Goal: Task Accomplishment & Management: Manage account settings

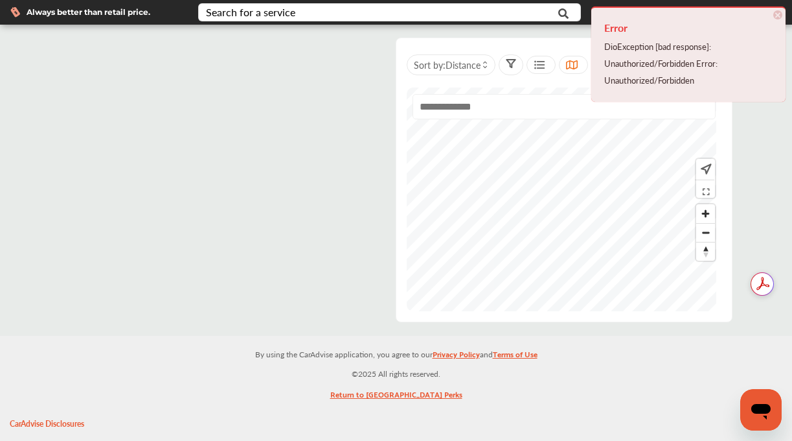
click at [781, 14] on span "×" at bounding box center [778, 14] width 9 height 9
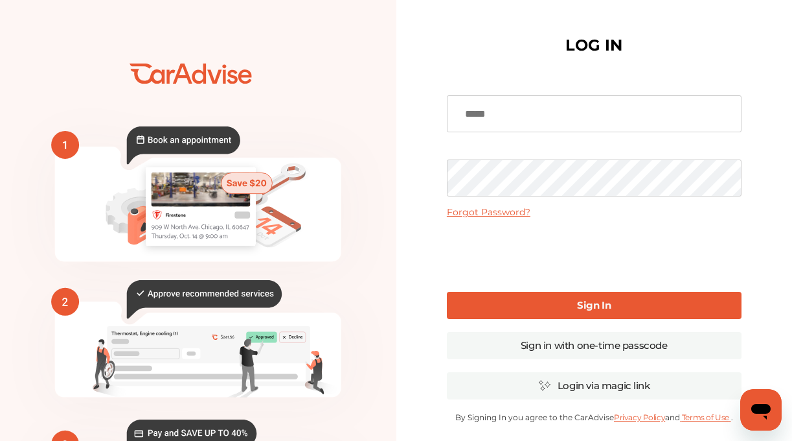
click at [618, 111] on input at bounding box center [594, 113] width 295 height 37
type input "**********"
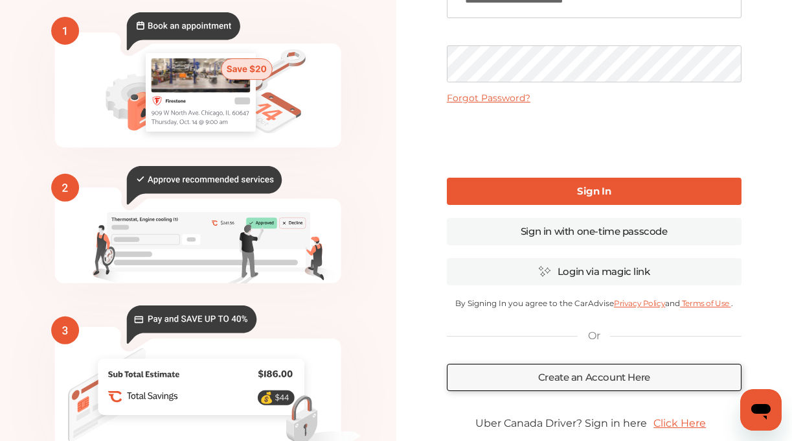
scroll to position [89, 0]
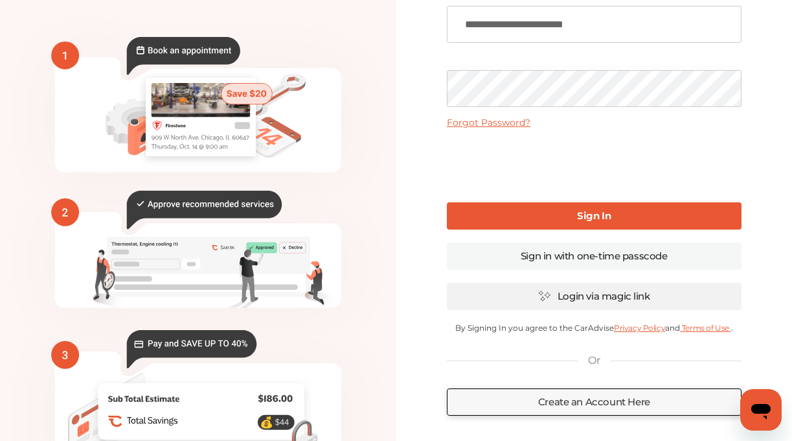
click at [589, 292] on link "Login via magic link" at bounding box center [594, 296] width 295 height 27
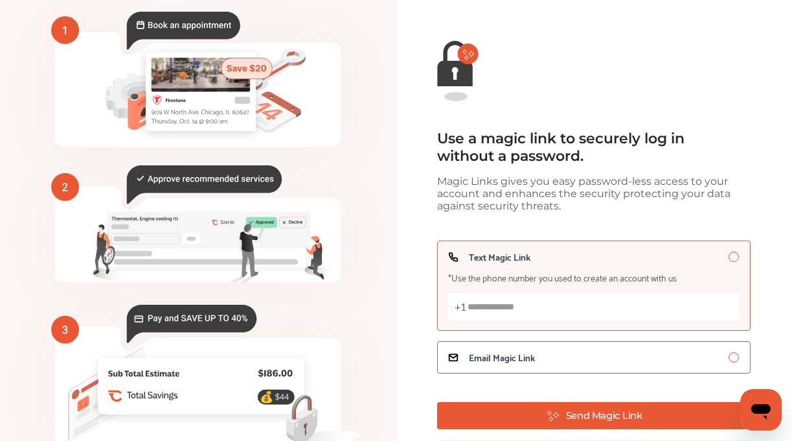
click at [535, 312] on input "Text Magic Link *Use the phone number you used to create an account with us +1" at bounding box center [594, 306] width 292 height 27
type input "**********"
click at [634, 425] on button "Send Magic Link" at bounding box center [594, 415] width 314 height 27
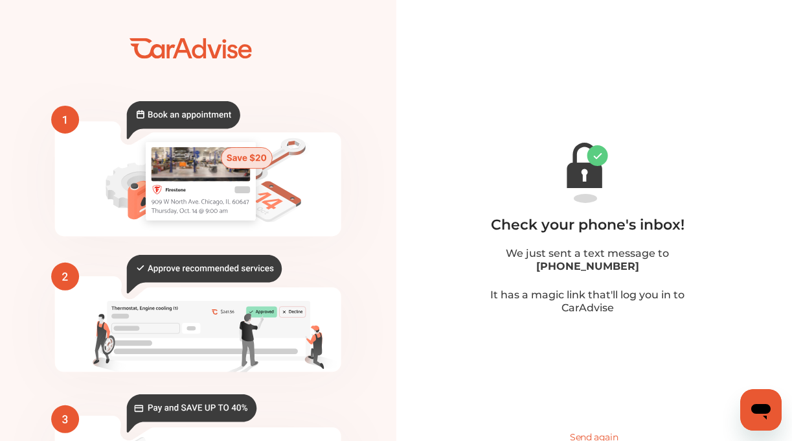
scroll to position [146, 0]
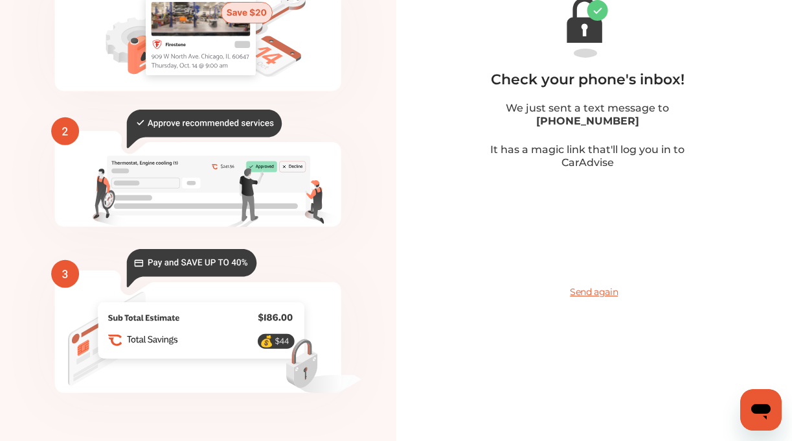
click at [592, 292] on span "Send again" at bounding box center [594, 291] width 48 height 13
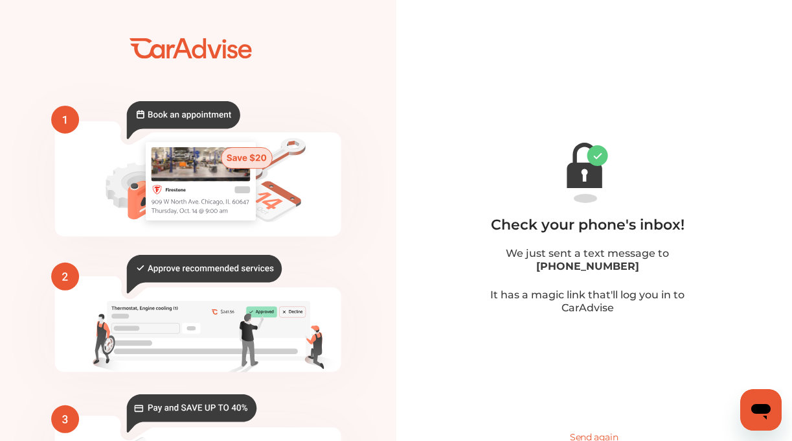
click at [179, 49] on icon "💰" at bounding box center [198, 291] width 397 height 583
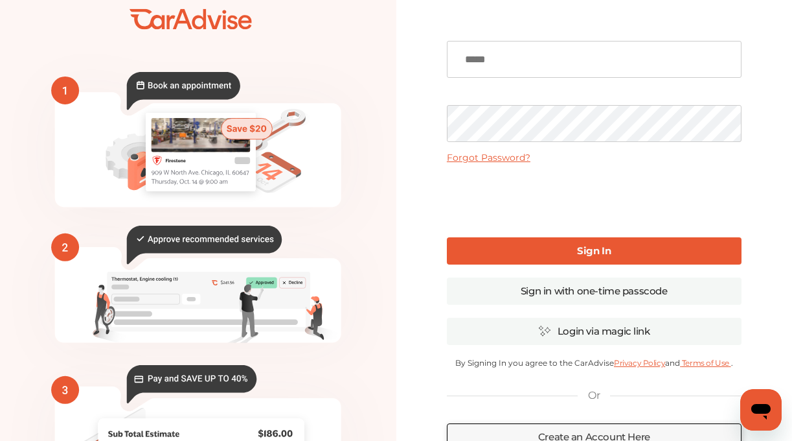
scroll to position [65, 0]
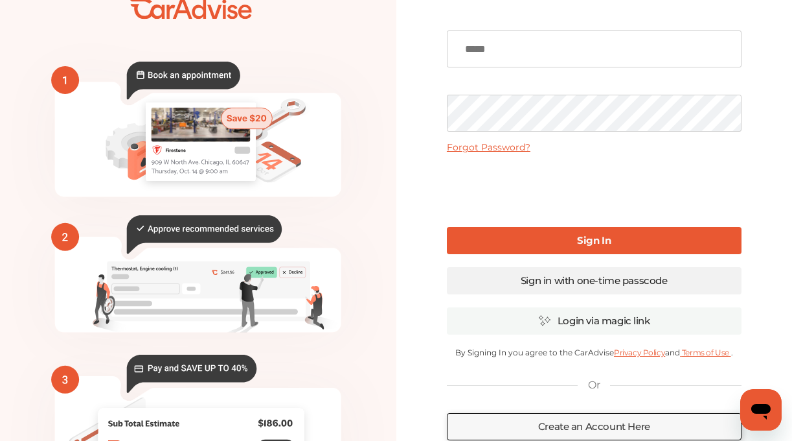
click at [499, 282] on link "Sign in with one-time passcode" at bounding box center [594, 280] width 295 height 27
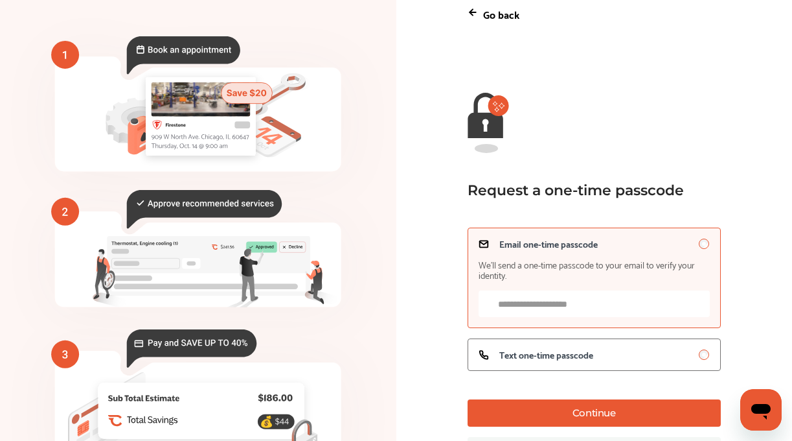
click at [544, 306] on input "Email one-time passcode We’ll send a one-time passcode to your email to verify …" at bounding box center [594, 303] width 231 height 27
type input "**********"
click at [588, 422] on button "Continue" at bounding box center [594, 412] width 253 height 27
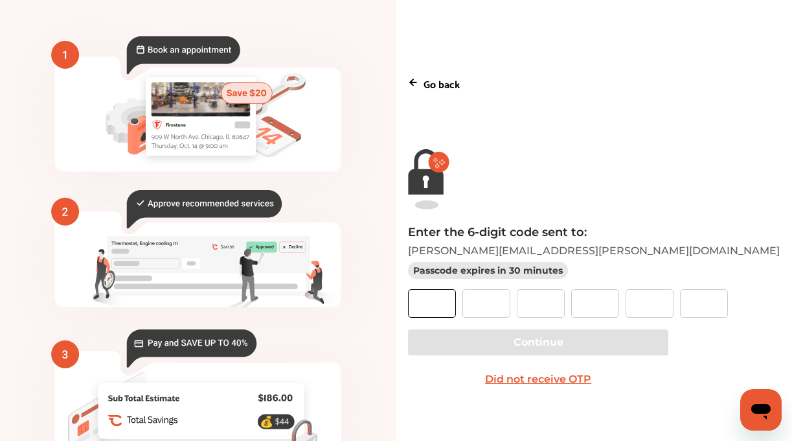
click at [456, 303] on input "text" at bounding box center [432, 303] width 48 height 29
type input "*"
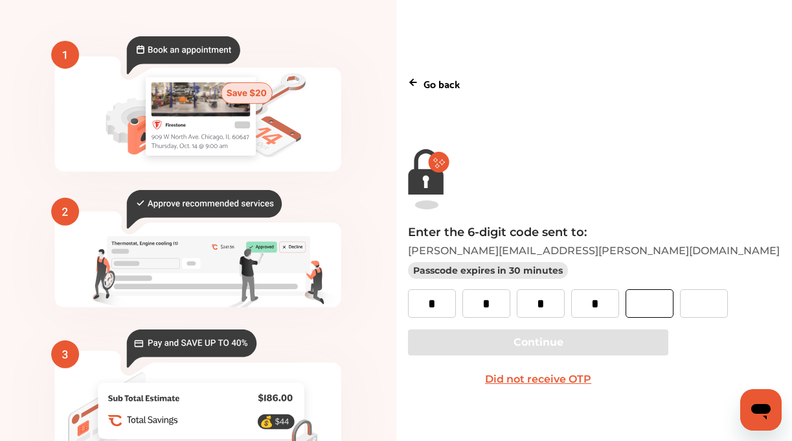
type input "*"
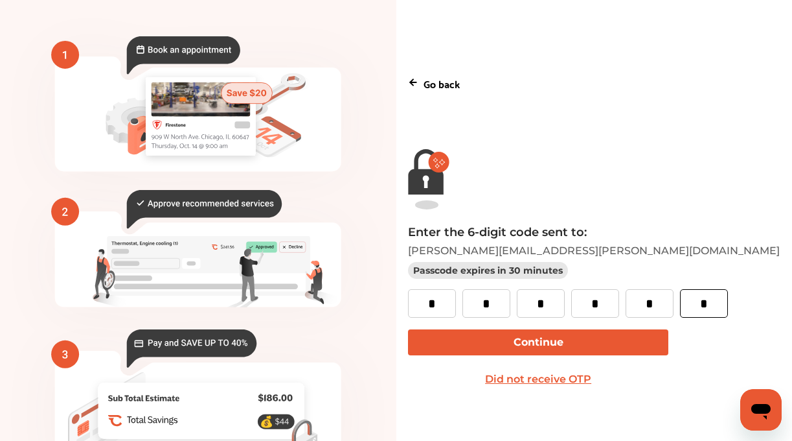
type input "*"
click at [505, 347] on button "Continue" at bounding box center [538, 342] width 260 height 26
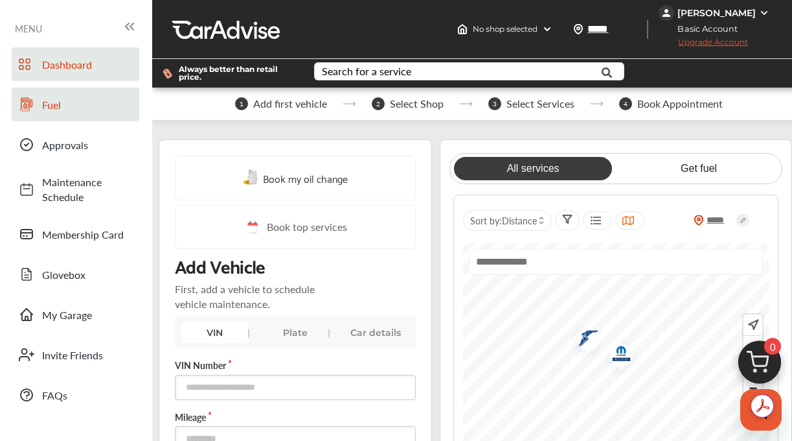
click at [73, 106] on span "Fuel" at bounding box center [87, 104] width 91 height 15
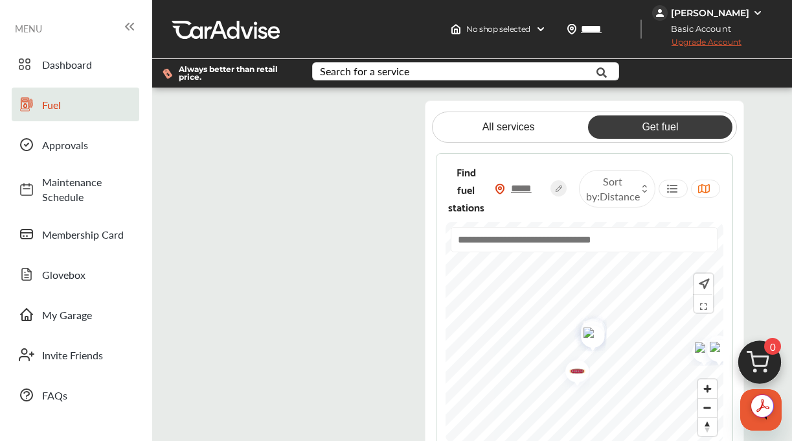
click at [336, 242] on flutter-view at bounding box center [292, 288] width 185 height 377
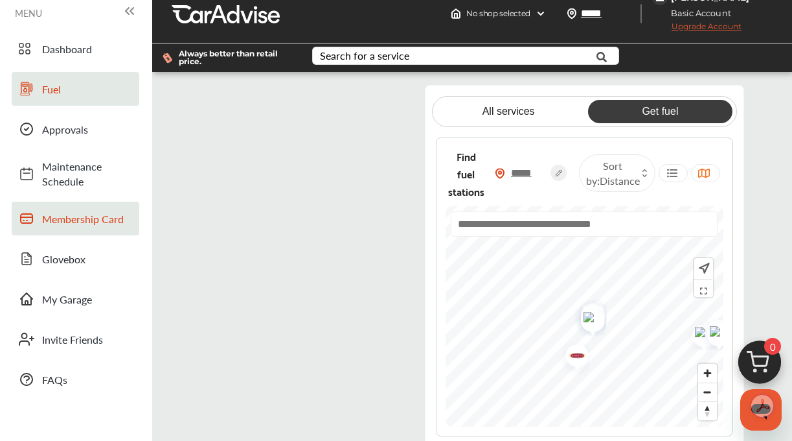
click at [87, 212] on span "Membership Card" at bounding box center [87, 218] width 91 height 15
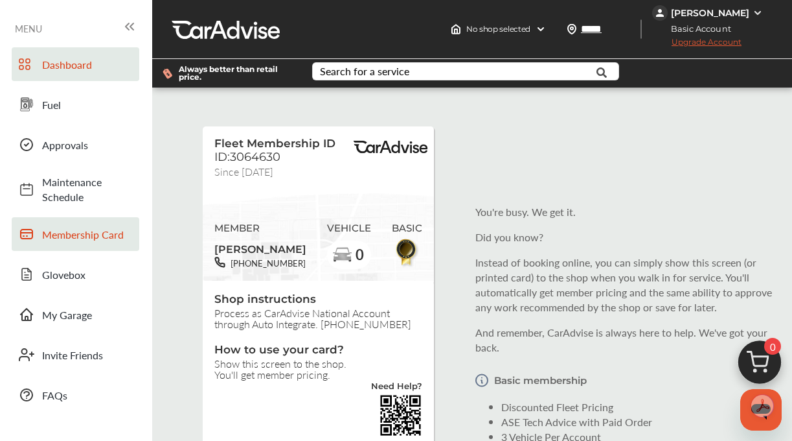
click at [77, 68] on span "Dashboard" at bounding box center [87, 64] width 91 height 15
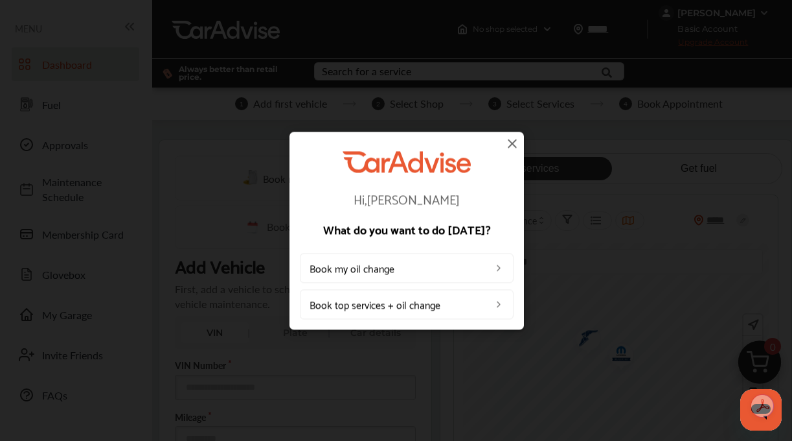
click at [511, 146] on img at bounding box center [513, 143] width 16 height 16
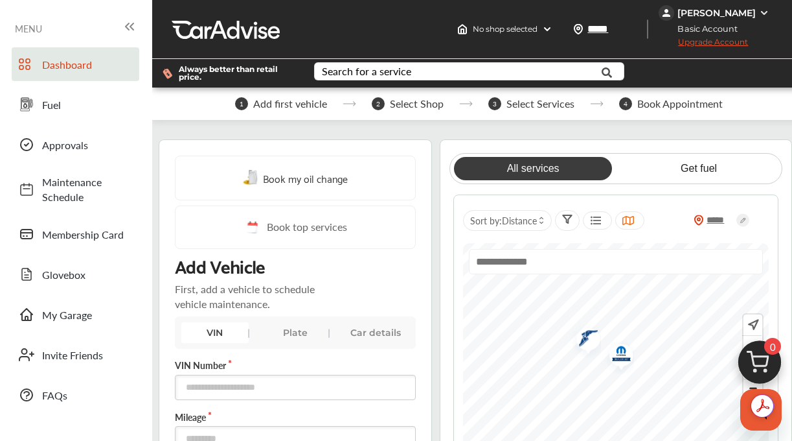
click at [753, 14] on div "[PERSON_NAME]" at bounding box center [717, 13] width 78 height 12
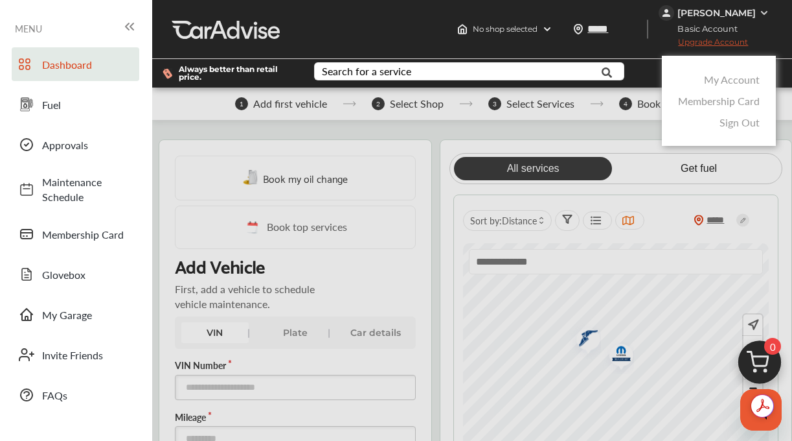
click at [739, 72] on link "My Account" at bounding box center [732, 79] width 56 height 15
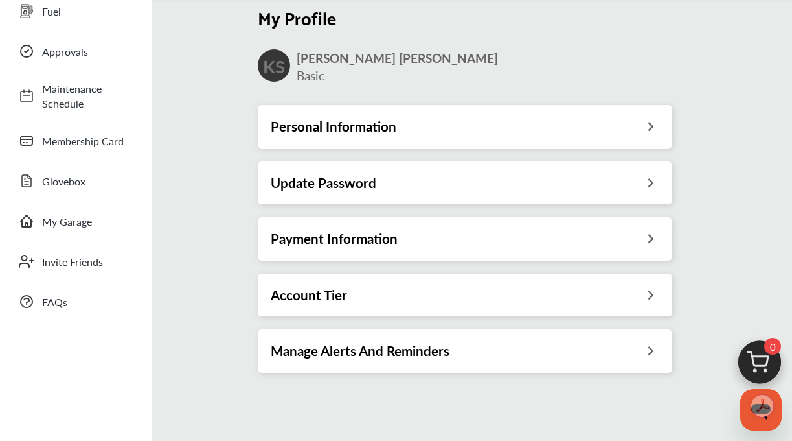
scroll to position [103, 0]
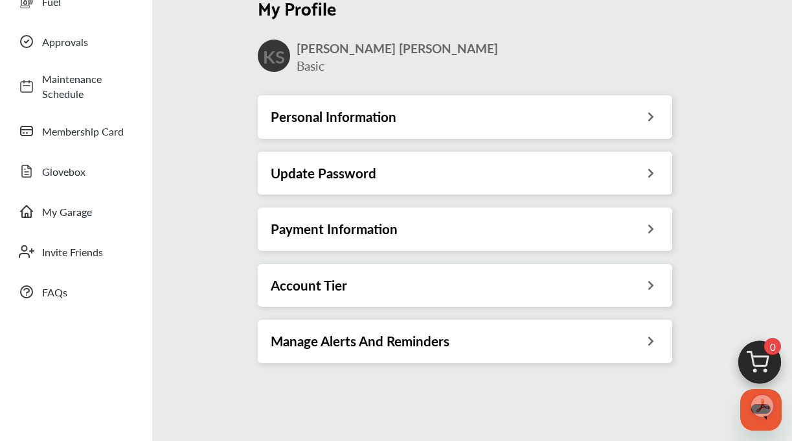
click at [305, 299] on div "Account Tier" at bounding box center [465, 285] width 415 height 43
click at [308, 294] on h3 "Account Tier" at bounding box center [309, 285] width 76 height 17
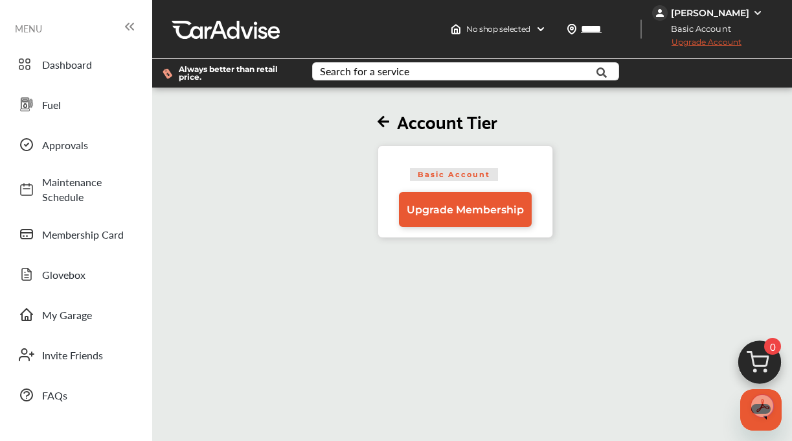
click at [378, 132] on h2 "Account Tier" at bounding box center [466, 121] width 176 height 23
click at [378, 129] on icon at bounding box center [384, 122] width 12 height 14
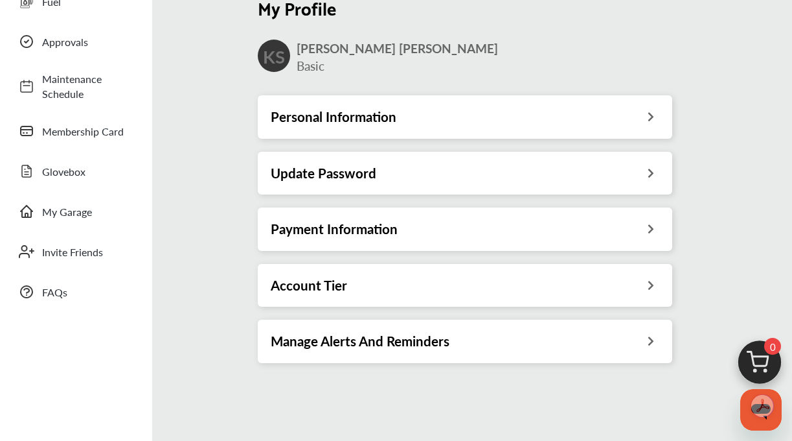
click at [356, 138] on div "Personal Information" at bounding box center [465, 116] width 415 height 43
click at [325, 125] on h3 "Personal Information" at bounding box center [334, 116] width 126 height 17
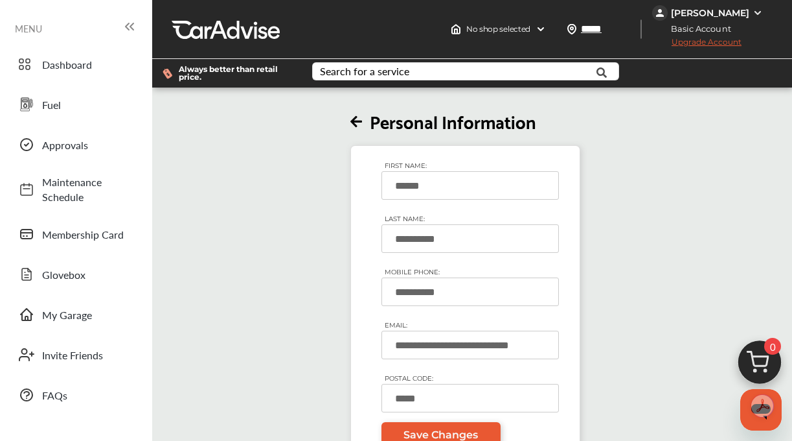
click at [383, 132] on h2 "Personal Information" at bounding box center [466, 121] width 230 height 23
click at [358, 124] on icon at bounding box center [360, 122] width 19 height 14
click at [351, 126] on icon at bounding box center [357, 122] width 12 height 14
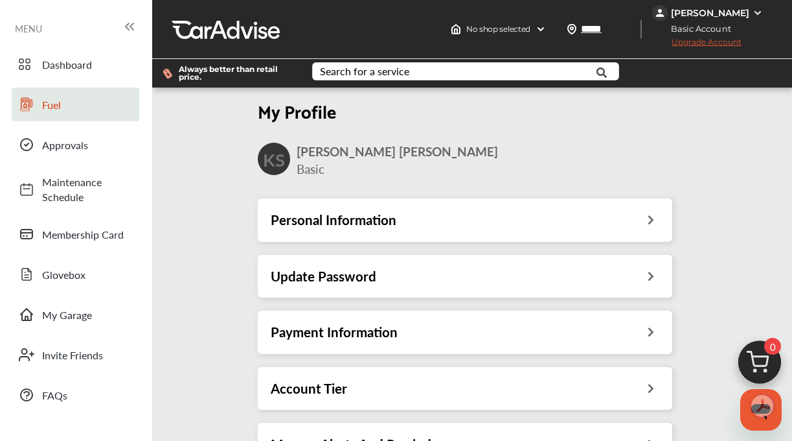
click at [82, 115] on link "Fuel" at bounding box center [76, 104] width 128 height 34
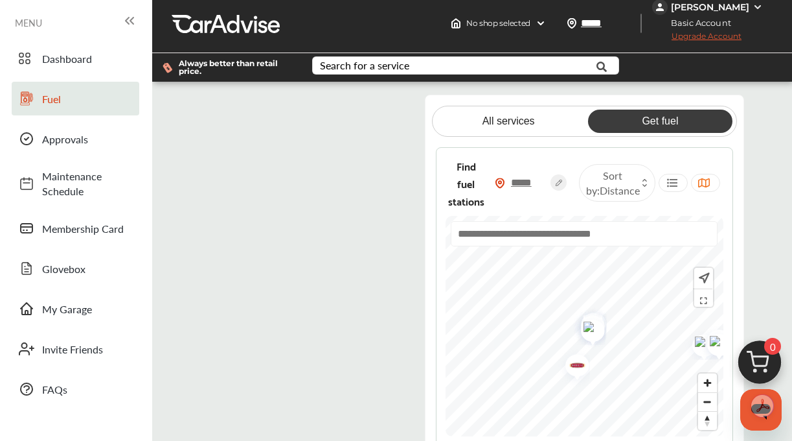
scroll to position [9, 0]
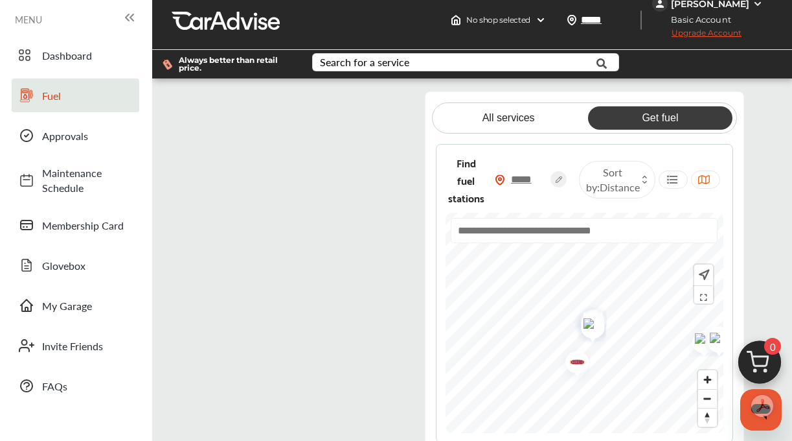
click at [344, 116] on flutter-view at bounding box center [292, 279] width 185 height 377
click at [359, 249] on flutter-view at bounding box center [292, 279] width 185 height 377
click at [216, 115] on flutter-view at bounding box center [292, 279] width 185 height 377
click at [214, 115] on flutter-view at bounding box center [292, 279] width 185 height 377
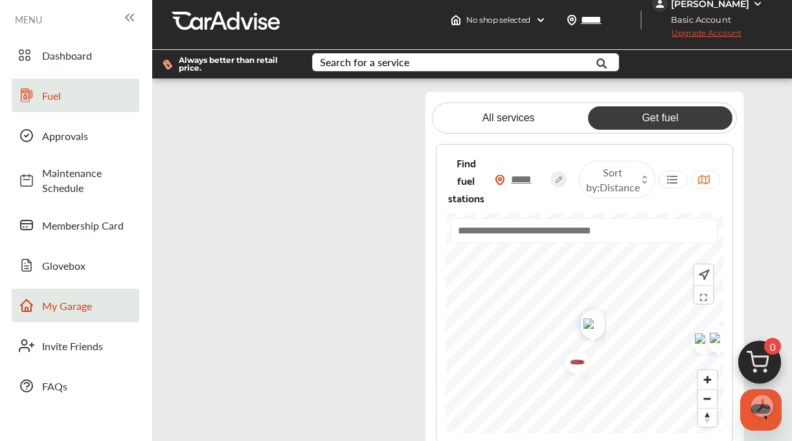
click at [59, 306] on span "My Garage" at bounding box center [87, 305] width 91 height 15
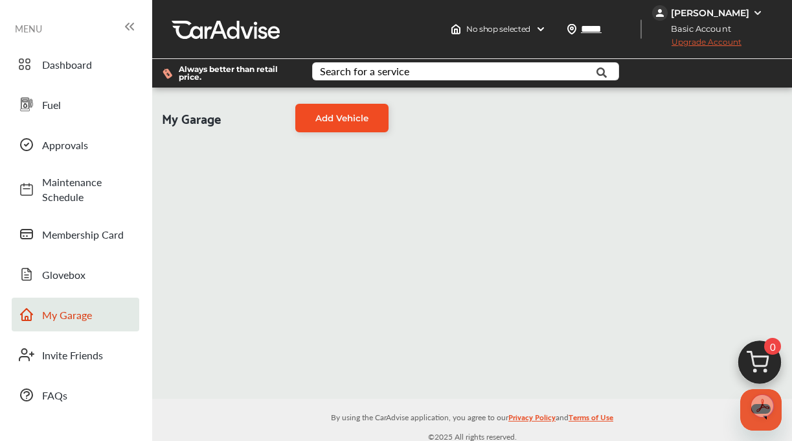
click at [336, 123] on span "Add Vehicle" at bounding box center [342, 118] width 53 height 10
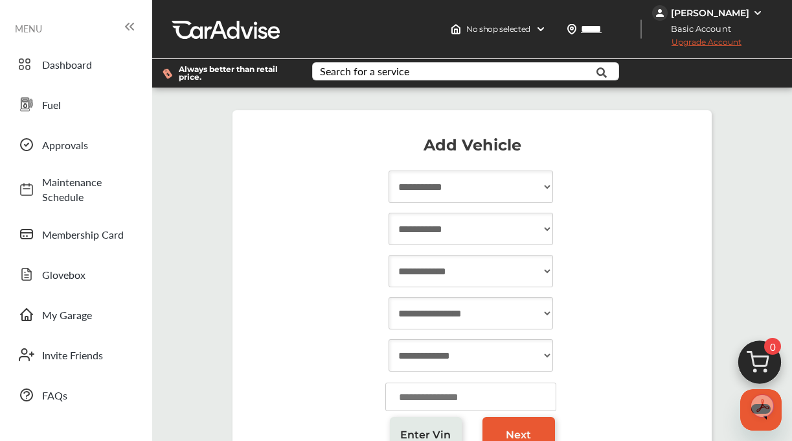
click at [467, 183] on select "**********" at bounding box center [471, 186] width 165 height 32
select select "****"
click at [389, 173] on select "**********" at bounding box center [471, 186] width 165 height 32
click at [454, 229] on select "**********" at bounding box center [471, 229] width 165 height 32
select select "**********"
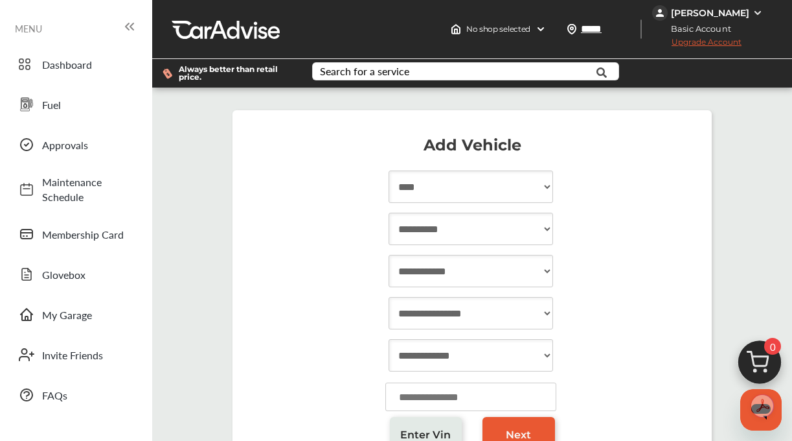
click at [389, 215] on select "**********" at bounding box center [471, 229] width 165 height 32
click at [454, 268] on select "**********" at bounding box center [471, 271] width 165 height 32
select select "******"
click at [389, 257] on select "**********" at bounding box center [471, 271] width 165 height 32
click at [455, 309] on select "**********" at bounding box center [471, 313] width 165 height 32
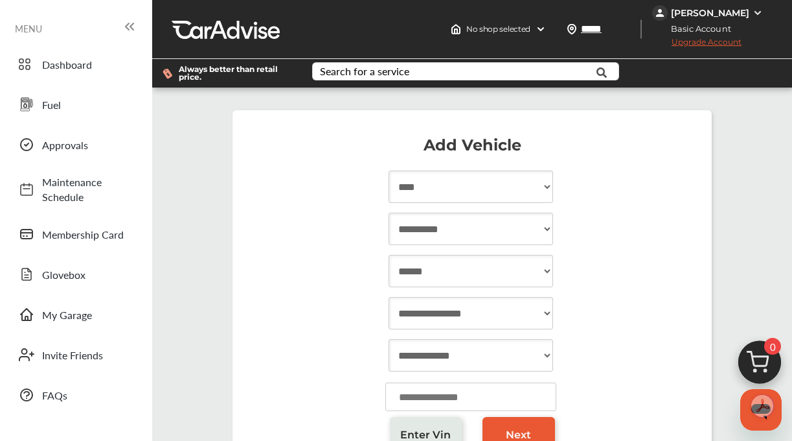
select select "**"
click at [389, 299] on select "**********" at bounding box center [471, 313] width 165 height 32
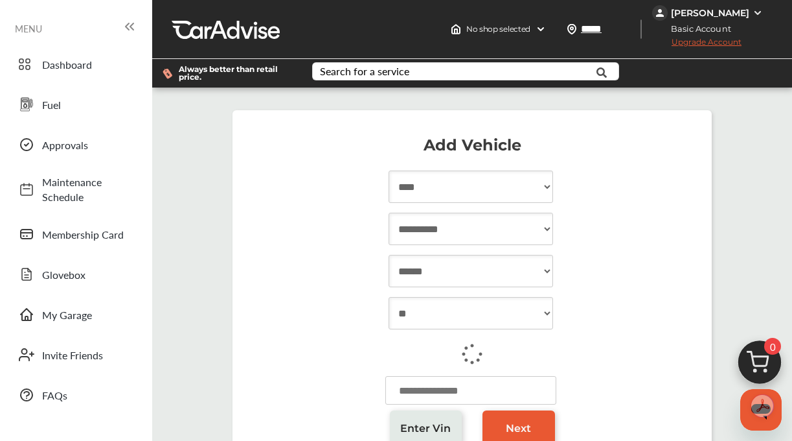
select select "**********"
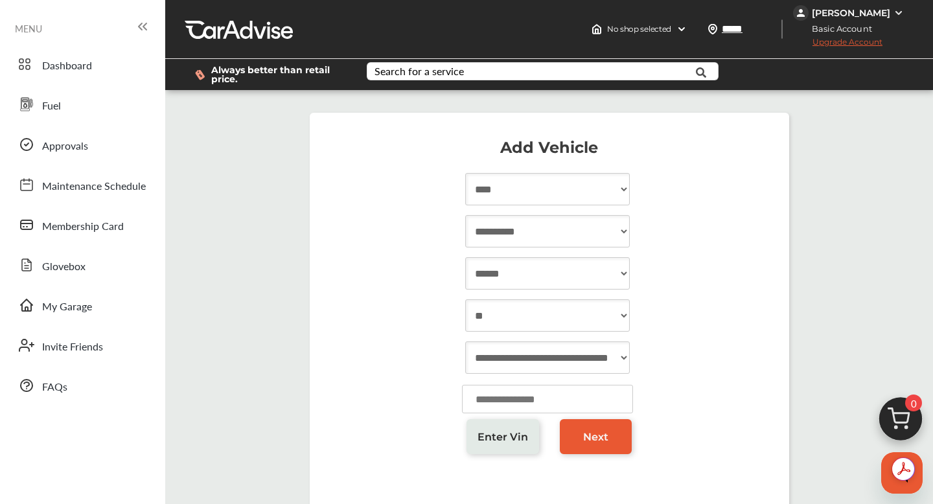
click at [559, 398] on input "number" at bounding box center [547, 399] width 171 height 29
click at [594, 398] on input "number" at bounding box center [547, 399] width 171 height 29
type input "****"
click at [586, 431] on span "Next" at bounding box center [595, 437] width 25 height 12
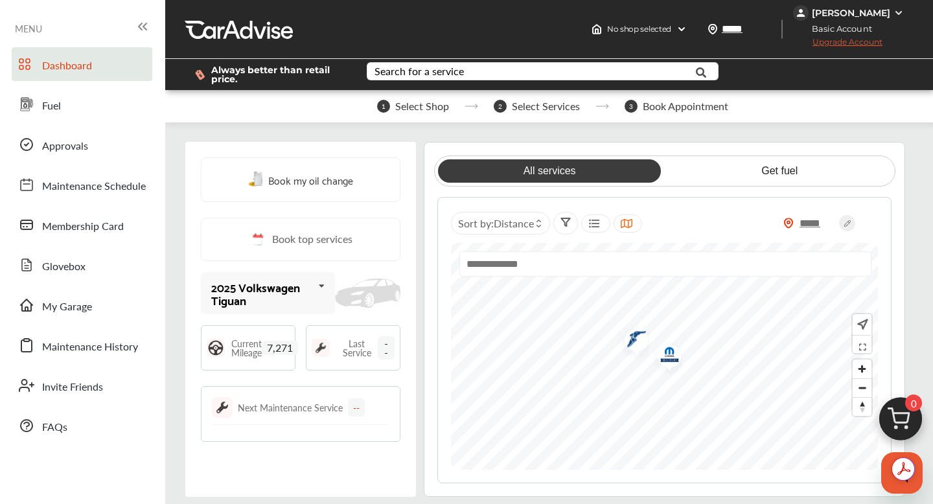
click at [754, 187] on div "All services Get fuel" at bounding box center [664, 171] width 461 height 31
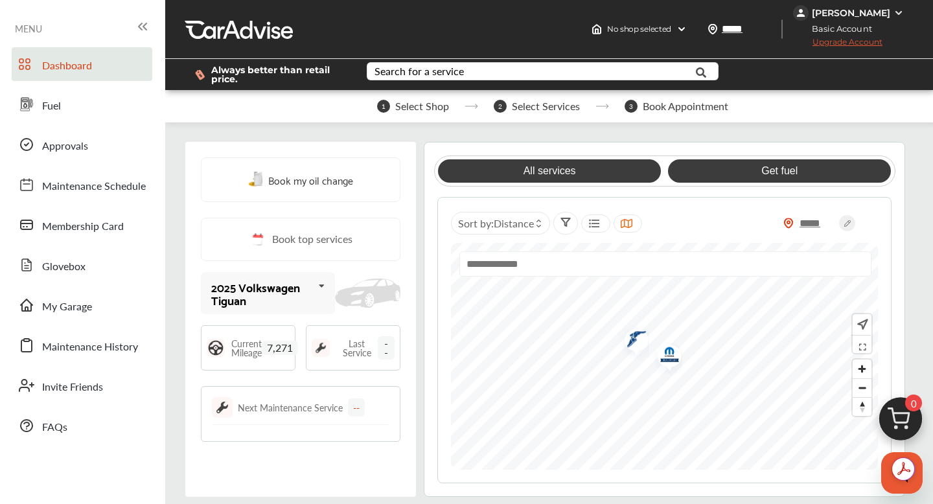
click at [757, 172] on link "Get fuel" at bounding box center [779, 170] width 223 height 23
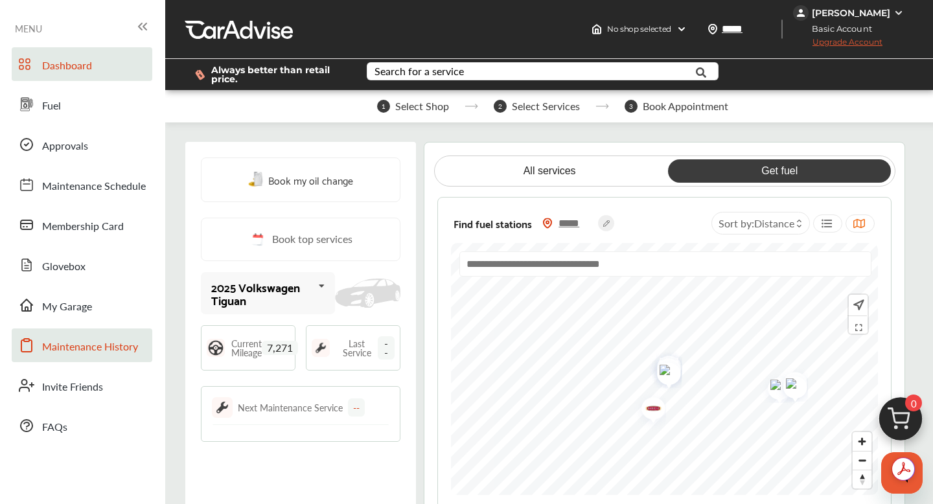
click at [98, 353] on span "Maintenance History" at bounding box center [90, 347] width 96 height 17
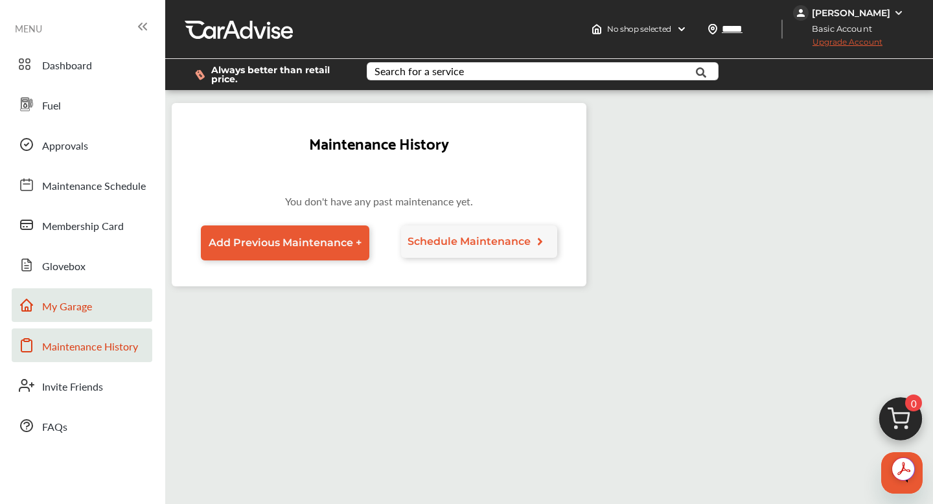
click at [100, 322] on link "My Garage" at bounding box center [82, 305] width 141 height 34
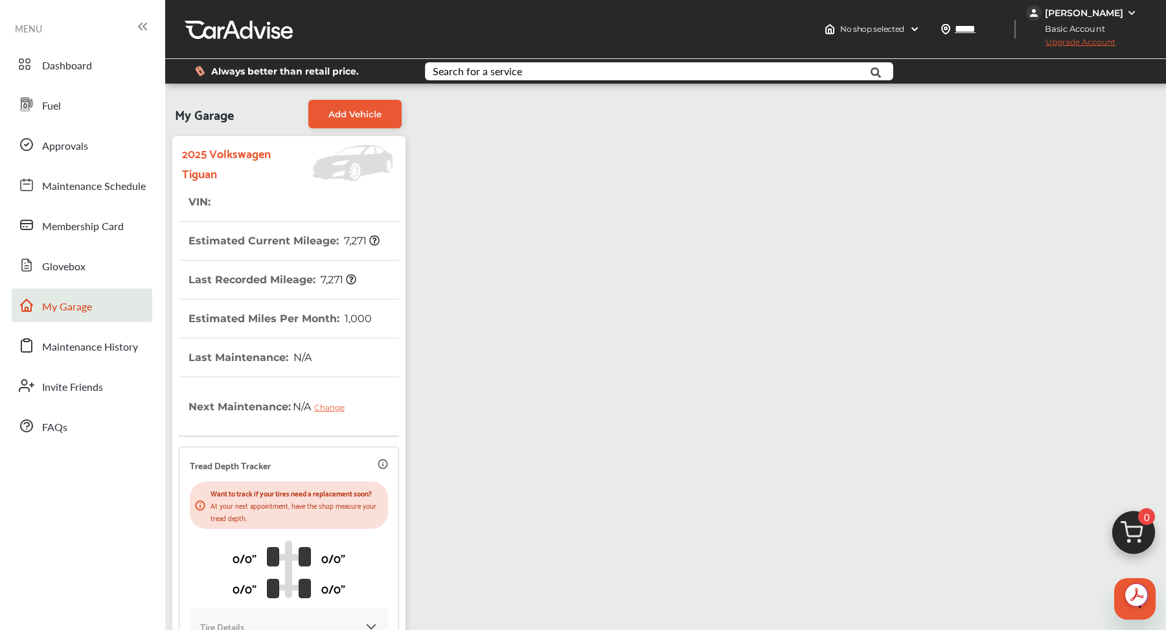
click at [792, 47] on span "Upgrade Account" at bounding box center [1070, 45] width 89 height 16
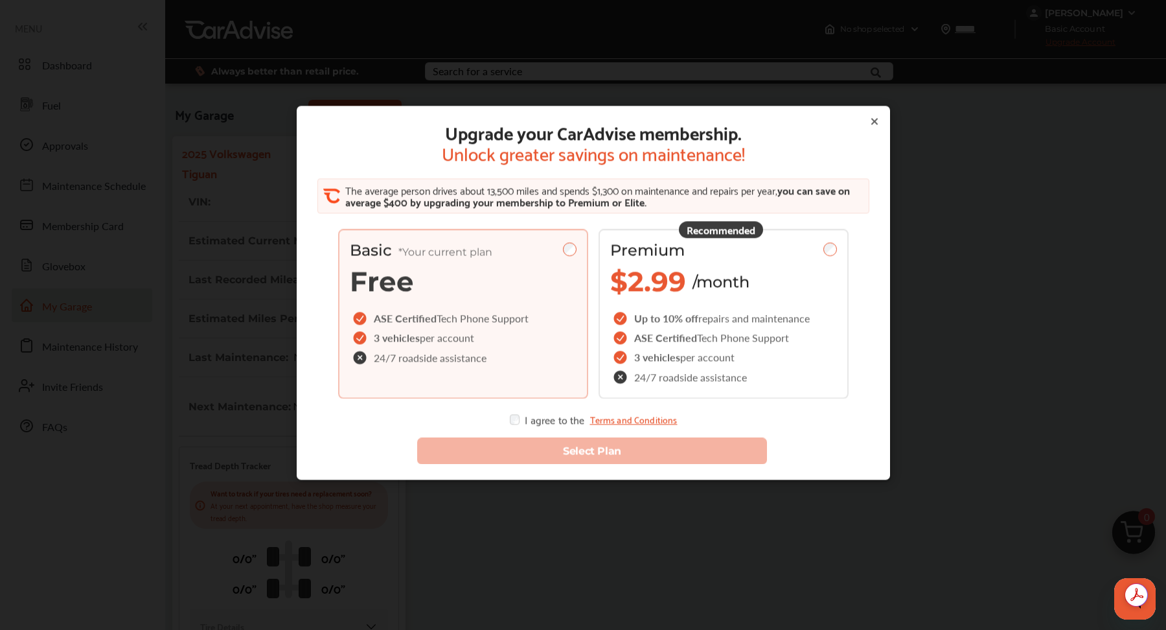
click at [792, 121] on div "Upgrade your CarAdvise membership. Unlock greater savings on maintenance! The a…" at bounding box center [593, 272] width 562 height 303
click at [792, 119] on icon at bounding box center [874, 121] width 5 height 5
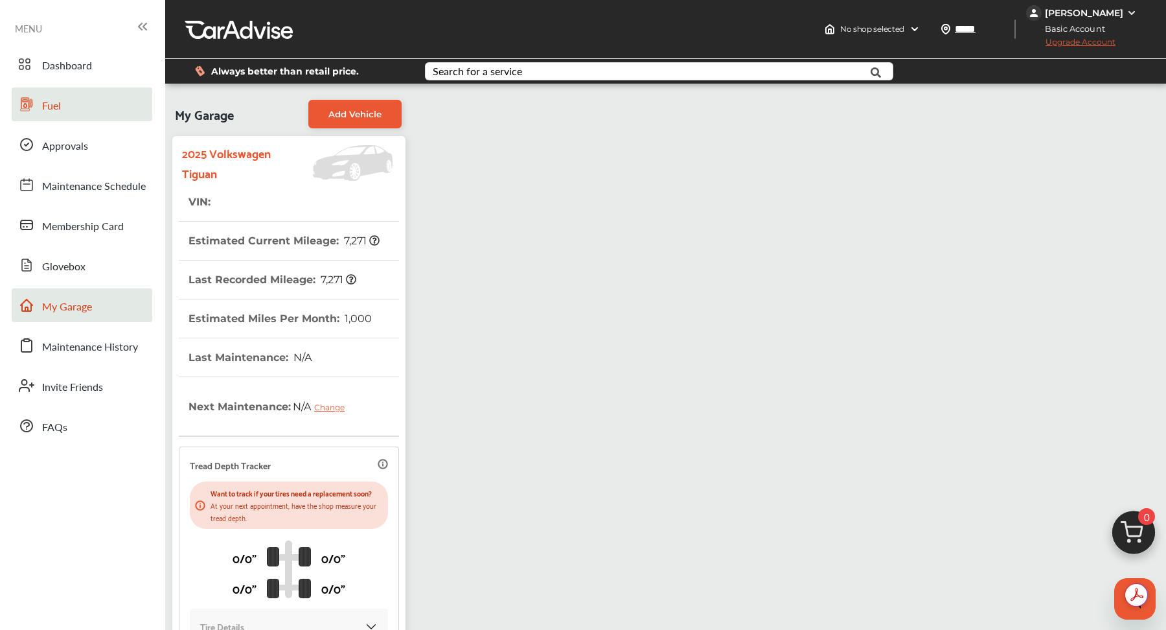
click at [70, 113] on link "Fuel" at bounding box center [82, 104] width 141 height 34
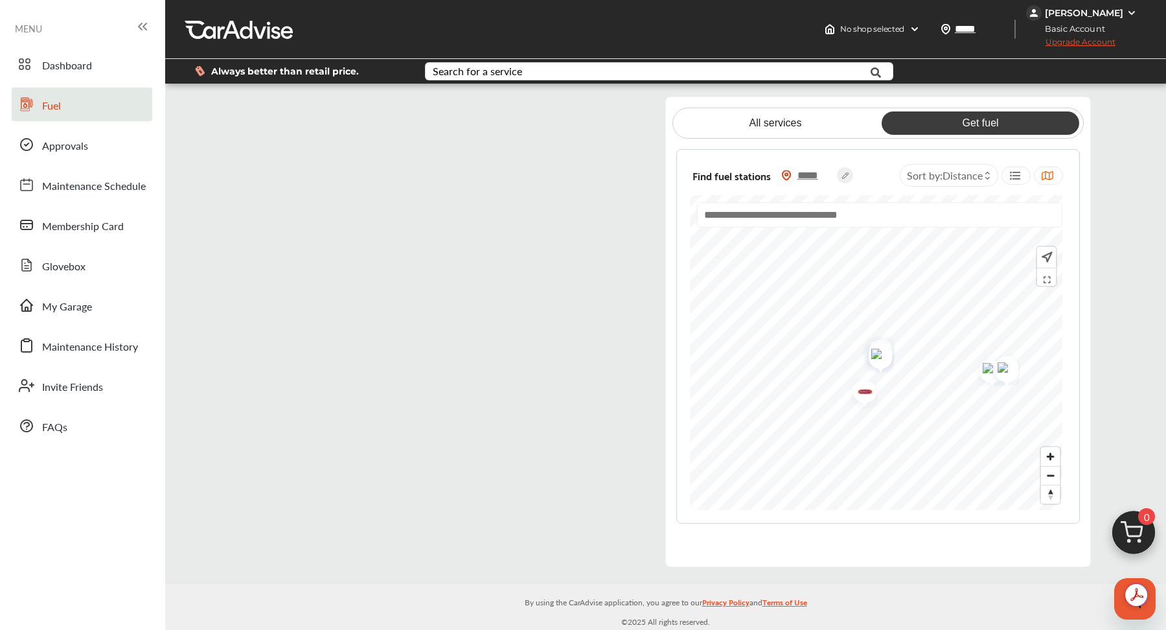
click at [607, 233] on flutter-view at bounding box center [439, 332] width 399 height 470
click at [256, 119] on flutter-view at bounding box center [439, 332] width 399 height 470
click at [86, 305] on span "My Garage" at bounding box center [67, 307] width 50 height 17
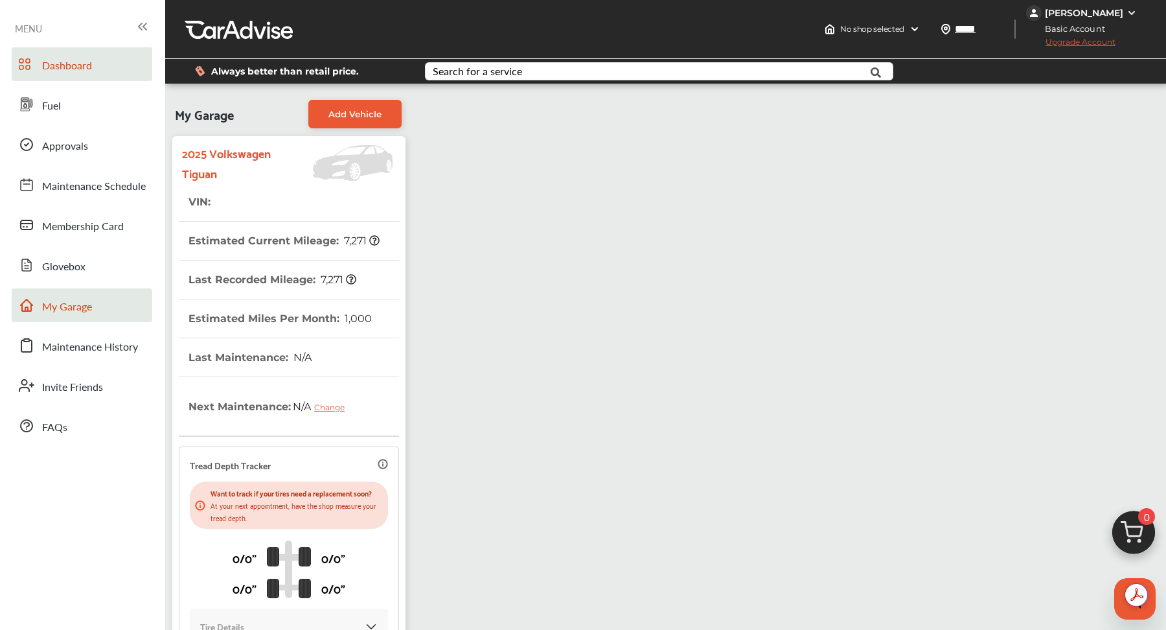
click at [32, 62] on div at bounding box center [27, 67] width 16 height 22
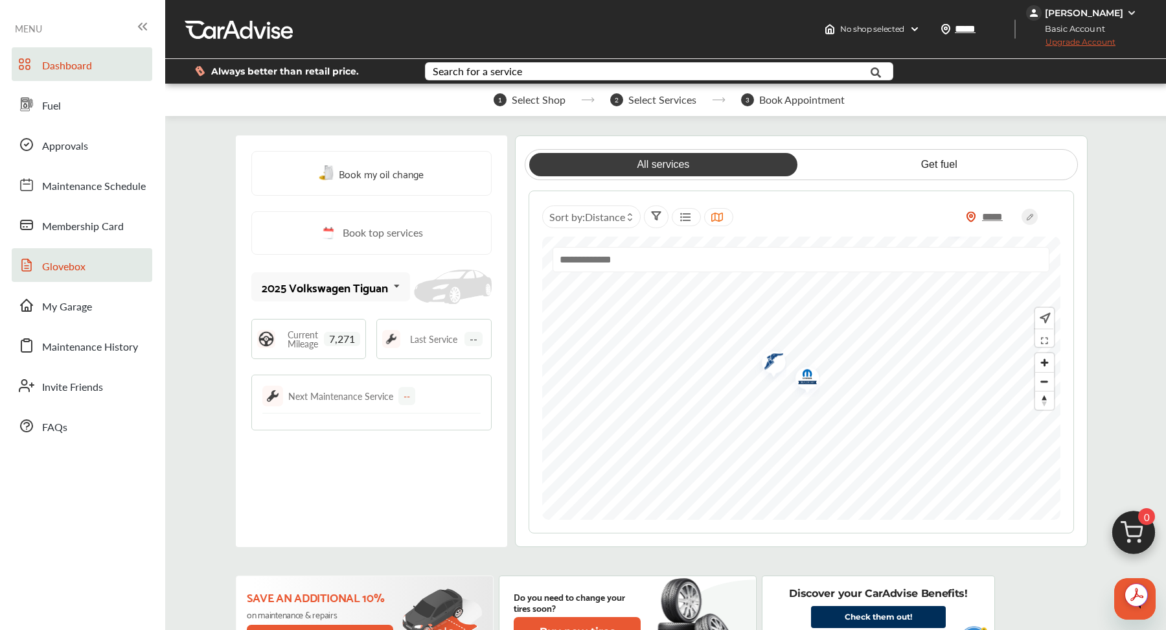
click at [123, 264] on link "Glovebox" at bounding box center [82, 265] width 141 height 34
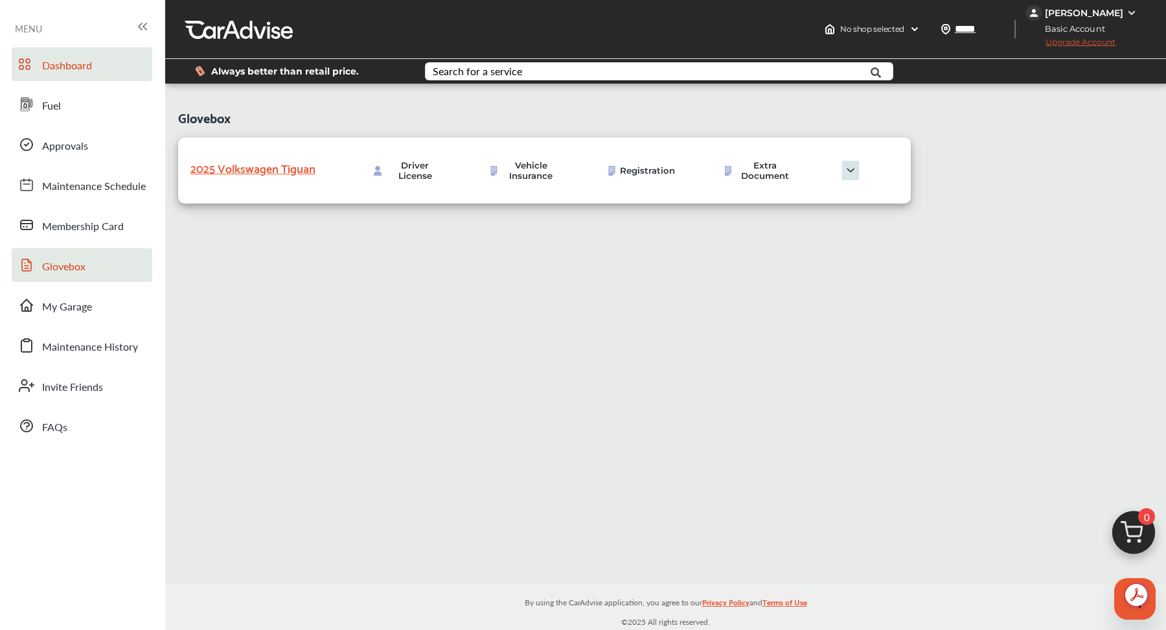
click at [792, 180] on img at bounding box center [850, 170] width 65 height 19
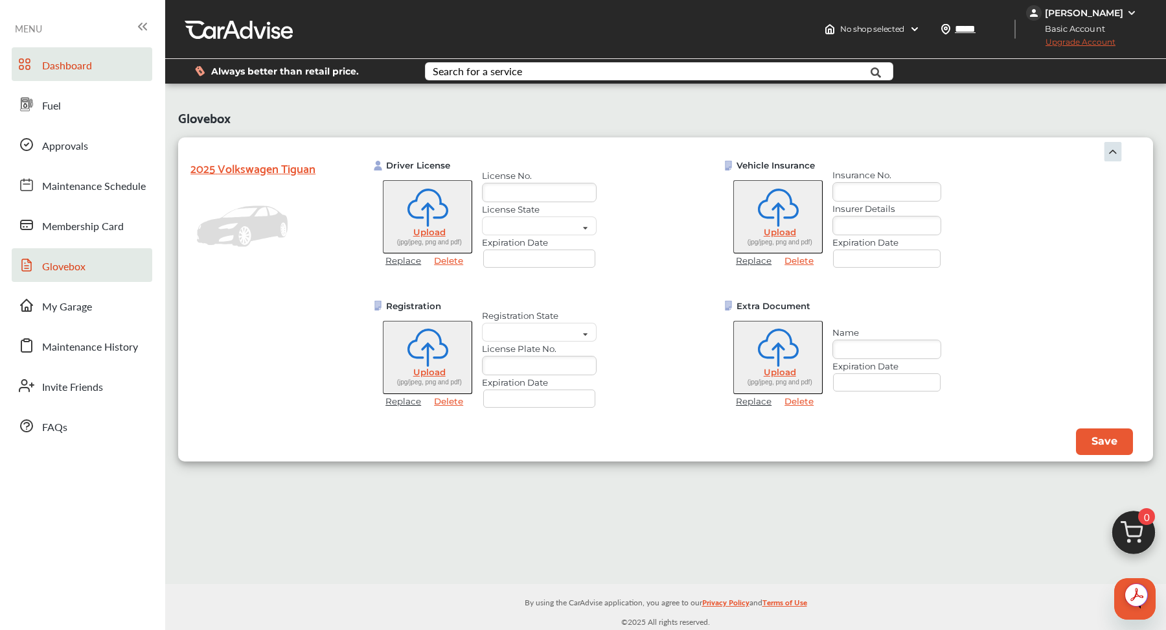
click at [792, 156] on img at bounding box center [1113, 151] width 19 height 19
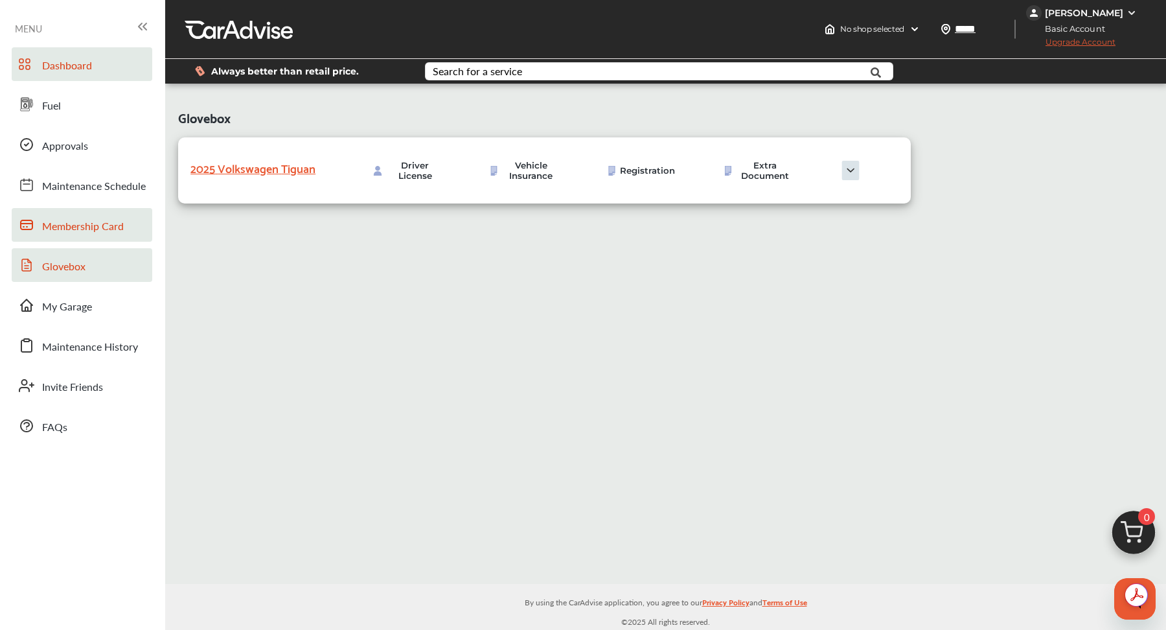
click at [121, 222] on span "Membership Card" at bounding box center [83, 226] width 82 height 17
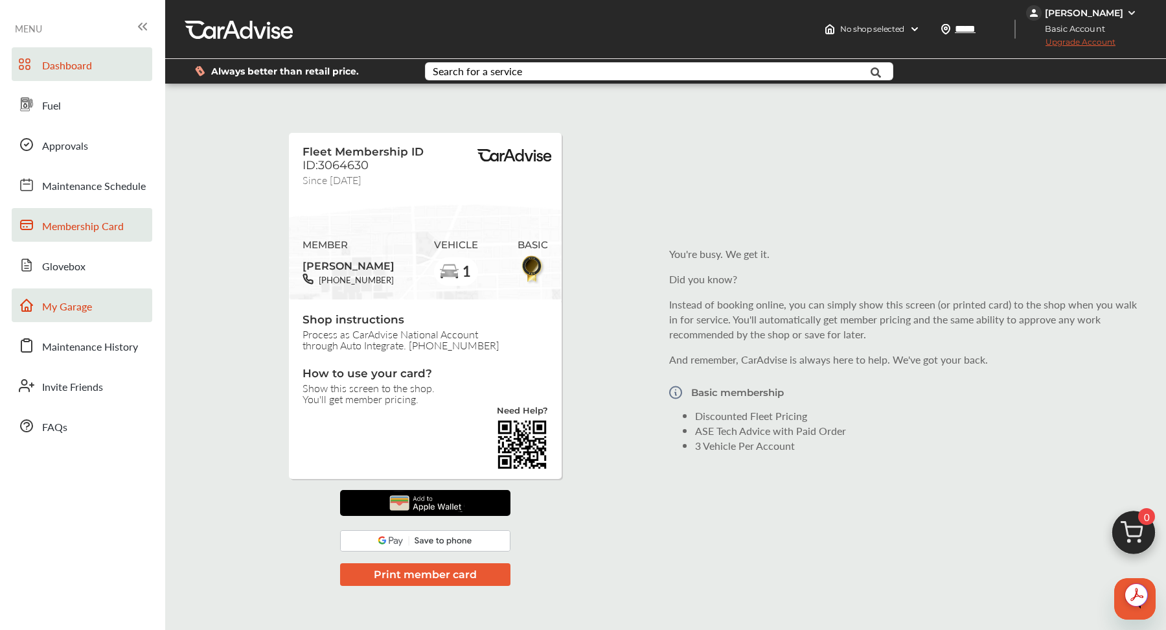
click at [95, 294] on link "My Garage" at bounding box center [82, 305] width 141 height 34
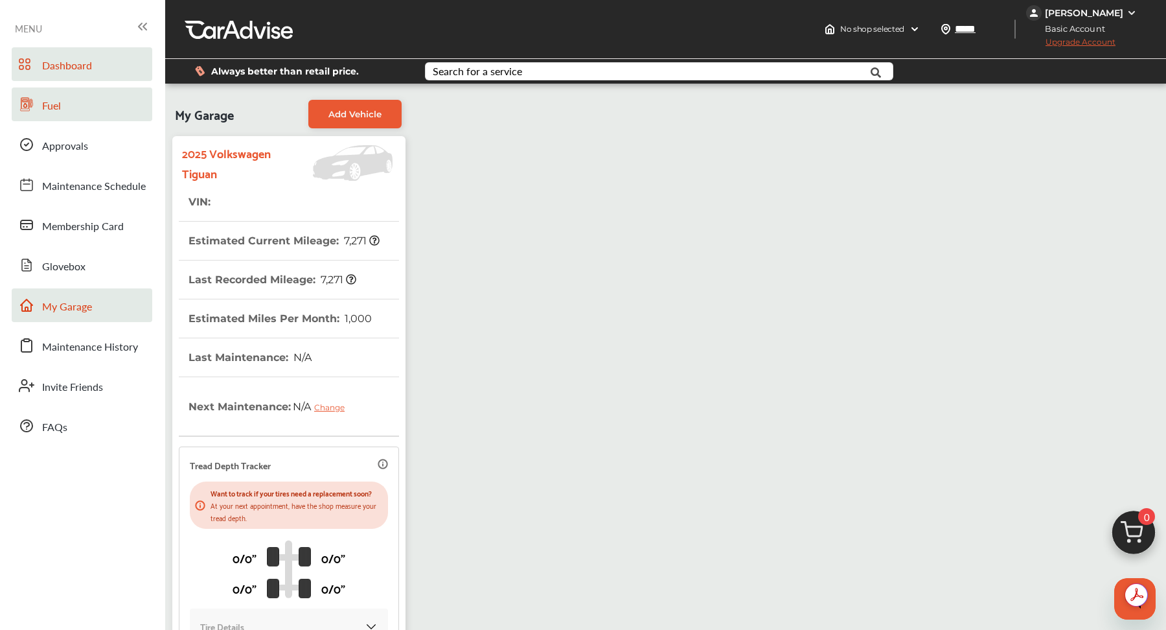
click at [80, 110] on link "Fuel" at bounding box center [82, 104] width 141 height 34
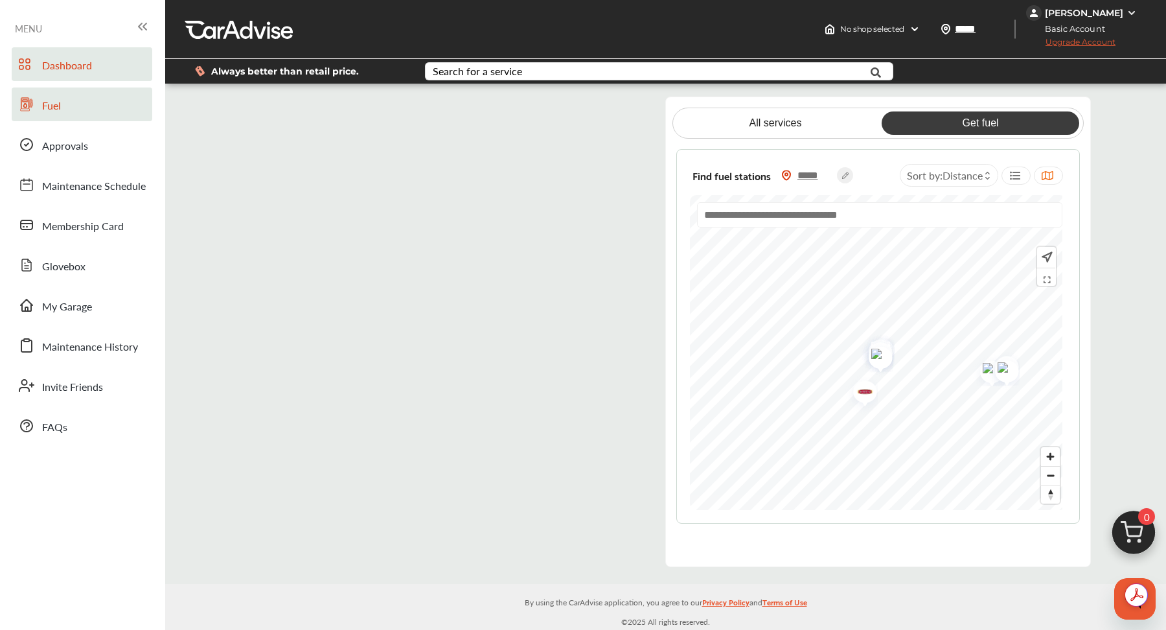
click at [392, 160] on flutter-view at bounding box center [439, 332] width 399 height 470
click at [111, 276] on link "Glovebox" at bounding box center [82, 265] width 141 height 34
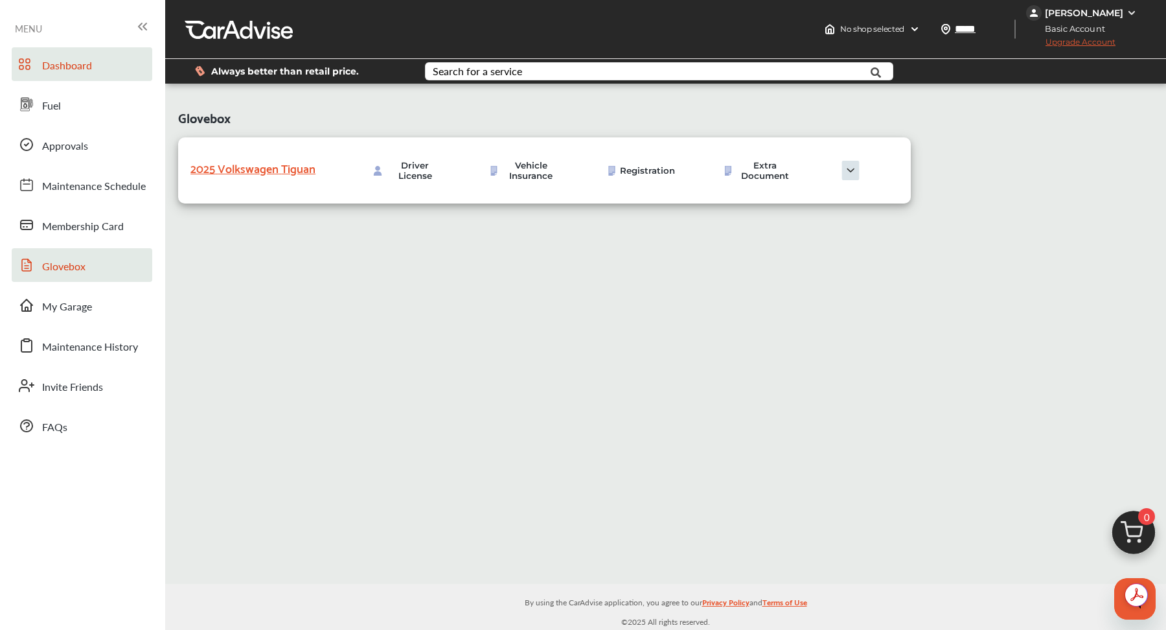
click at [88, 74] on span "Dashboard" at bounding box center [67, 66] width 50 height 17
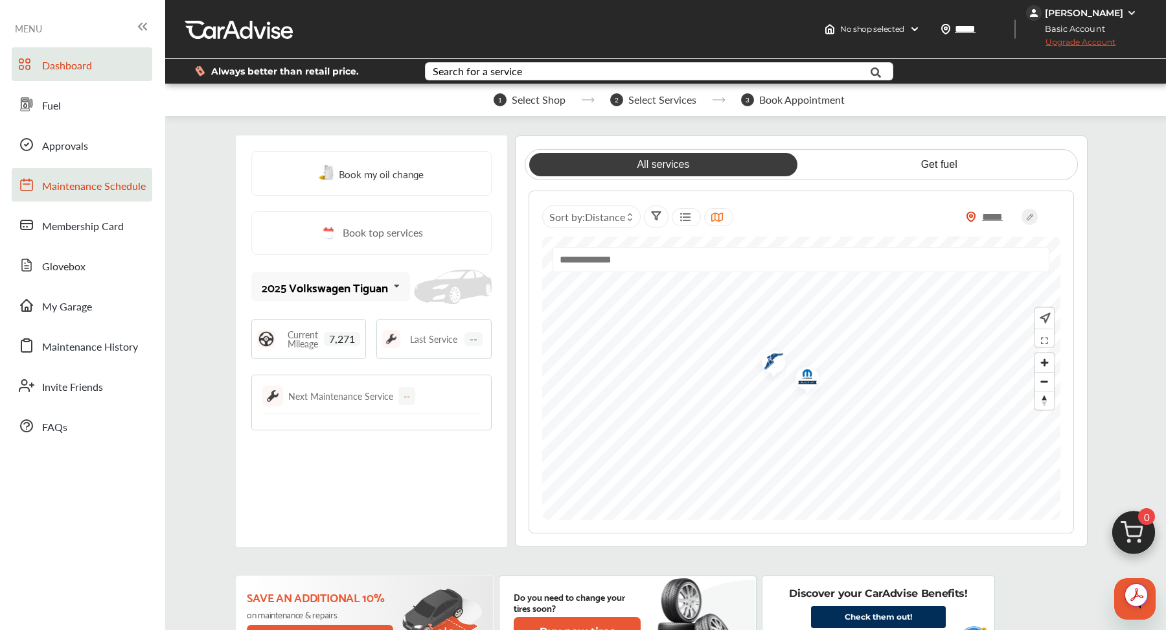
click at [92, 189] on span "Maintenance Schedule" at bounding box center [94, 186] width 104 height 17
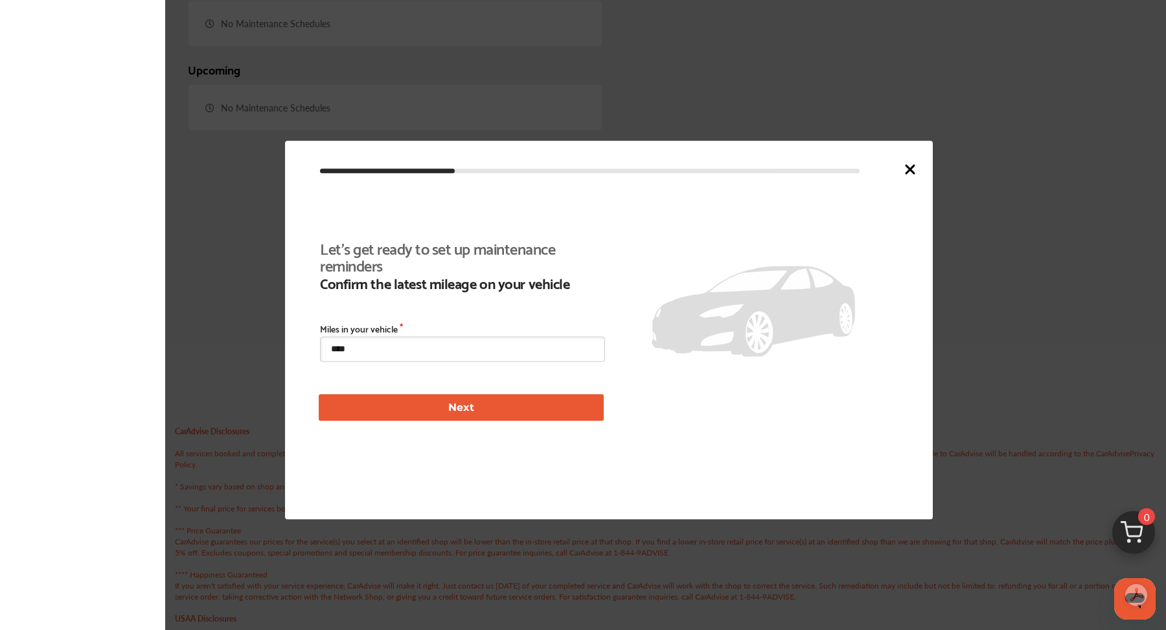
scroll to position [438, 0]
click at [792, 172] on icon at bounding box center [911, 169] width 16 height 16
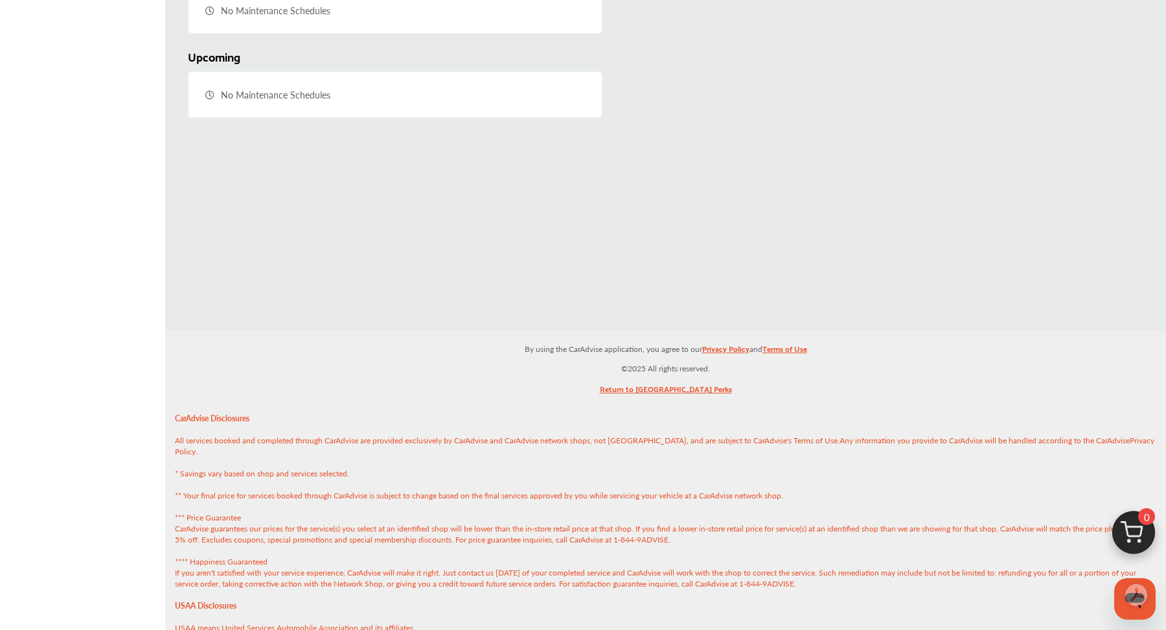
scroll to position [428, 0]
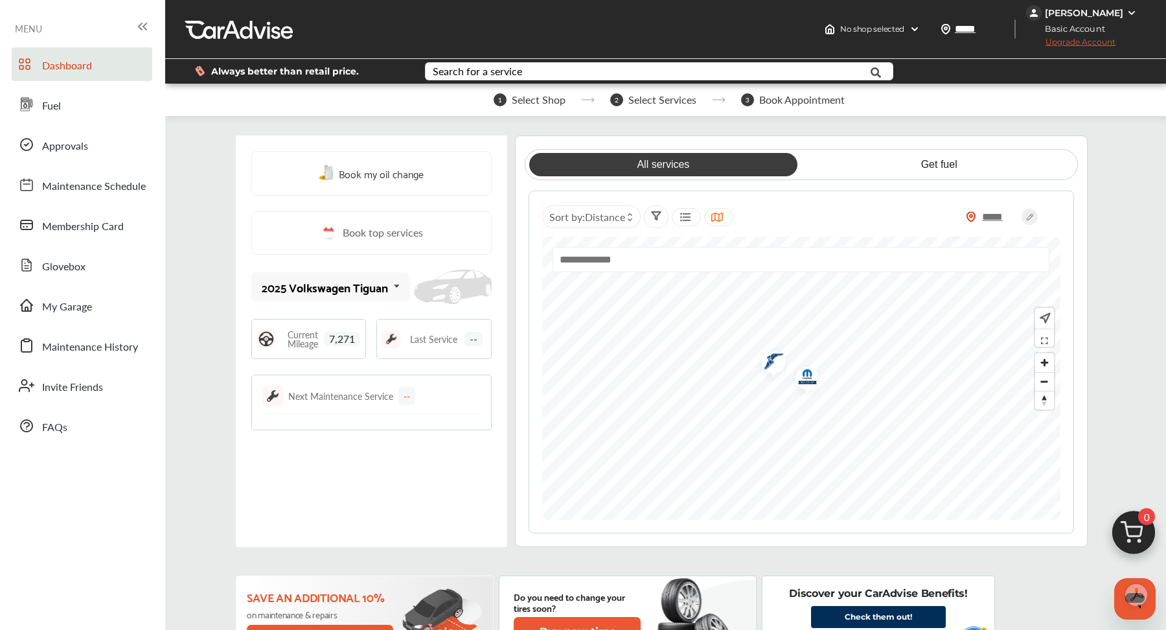
click at [97, 207] on div "Dashboard Fuel Approvals Maintenance Schedule Membership Card Glovebox My Garag…" at bounding box center [82, 244] width 152 height 395
click at [97, 213] on link "Membership Card" at bounding box center [82, 225] width 141 height 34
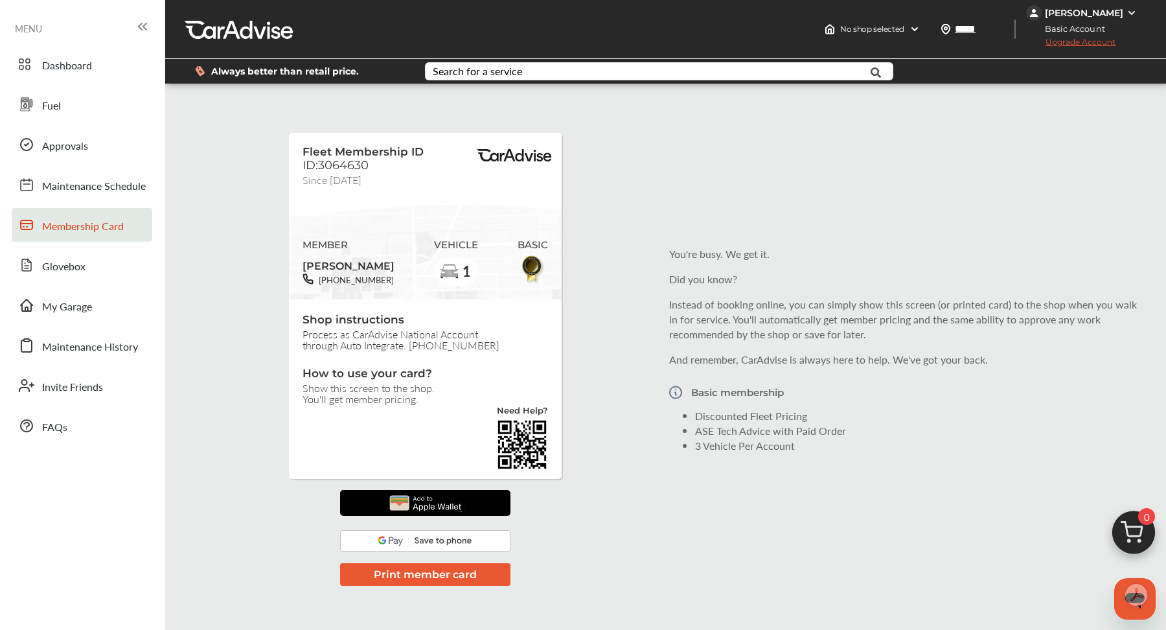
click at [430, 440] on img at bounding box center [425, 502] width 82 height 25
click at [792, 12] on div "No shop selected No shop selected Find a shop ***** Sort by : Distance ***** [P…" at bounding box center [993, 29] width 347 height 58
